Goal: Task Accomplishment & Management: Complete application form

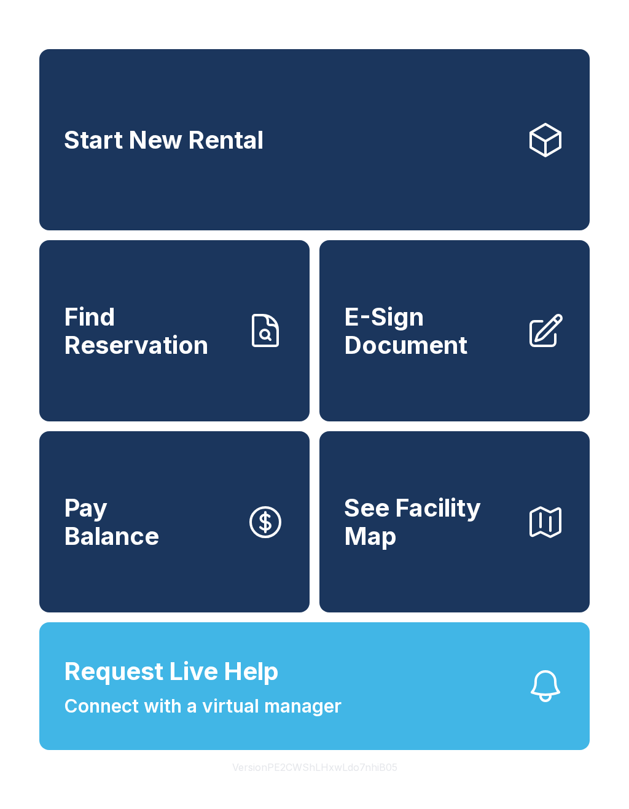
click at [383, 707] on button "Request Live Help Connect with a virtual manager" at bounding box center [314, 687] width 551 height 128
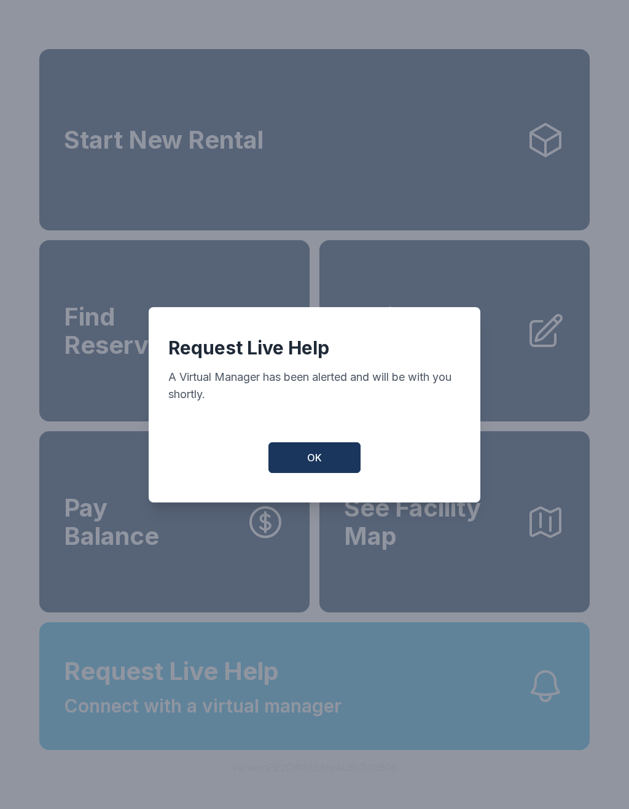
click at [321, 458] on span "OK" at bounding box center [314, 457] width 15 height 15
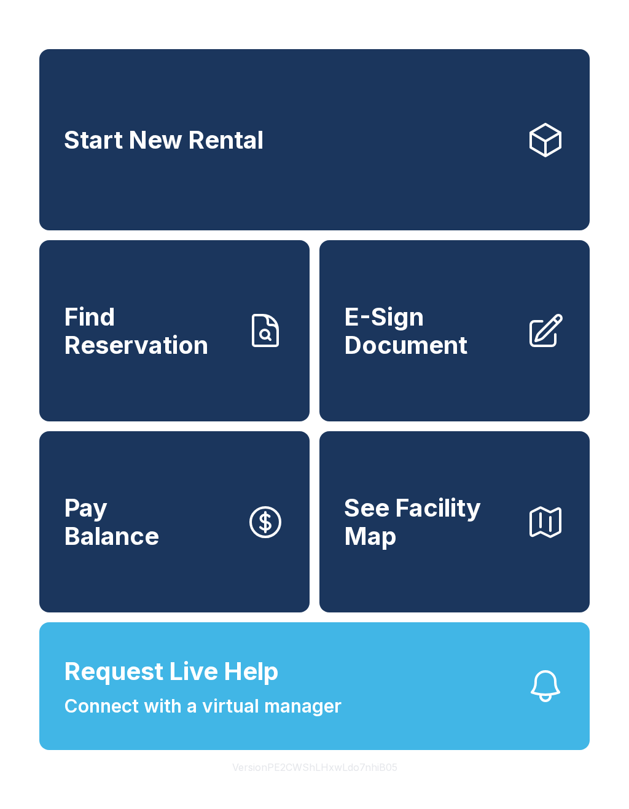
click at [493, 359] on span "E-Sign Document" at bounding box center [430, 331] width 172 height 56
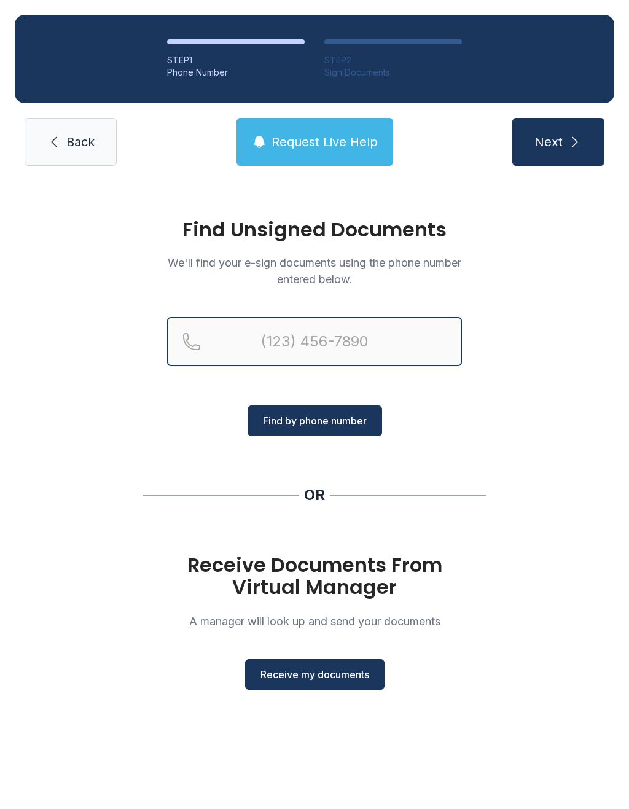
click at [423, 335] on input "Reservation phone number" at bounding box center [314, 341] width 295 height 49
type input "("
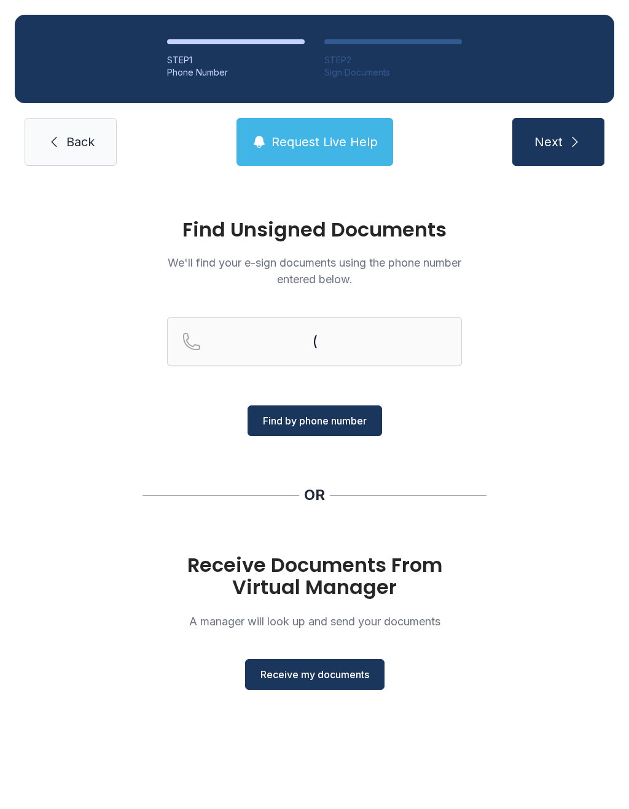
click at [584, 378] on div "Find Unsigned Documents We'll find your e-sign documents using the phone number…" at bounding box center [314, 460] width 629 height 559
click at [353, 674] on span "Receive my documents" at bounding box center [315, 674] width 109 height 15
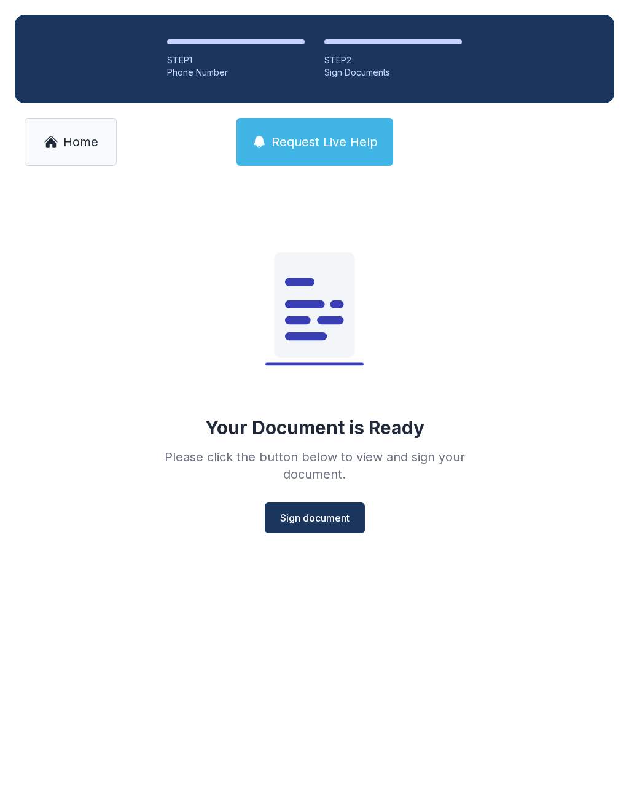
click at [342, 519] on span "Sign document" at bounding box center [314, 518] width 69 height 15
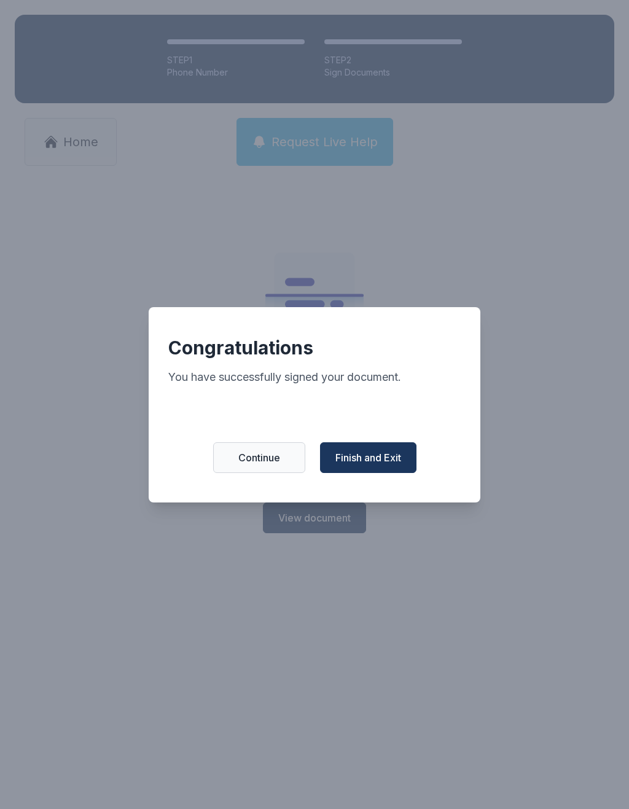
click at [392, 465] on span "Finish and Exit" at bounding box center [369, 457] width 66 height 15
